Goal: Task Accomplishment & Management: Use online tool/utility

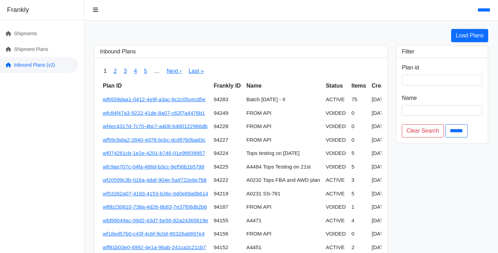
click at [30, 62] on link "Inbound Plans (v2)" at bounding box center [39, 65] width 78 height 16
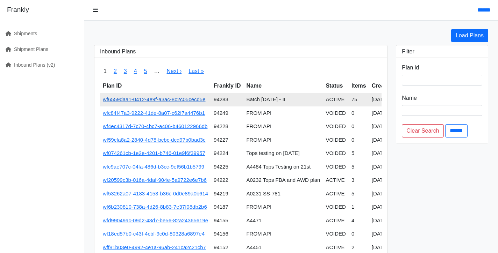
click at [179, 99] on link "wf6559daa1-0412-4e9f-a3ac-8c2c05cecd5e" at bounding box center [154, 99] width 103 height 6
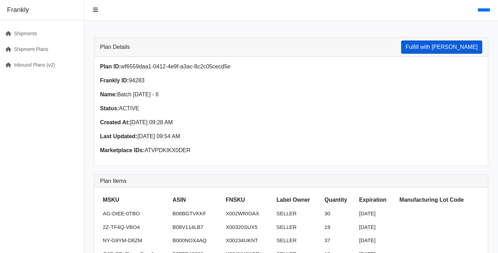
click at [459, 47] on button "Fulfill with [PERSON_NAME]" at bounding box center [441, 47] width 81 height 13
